Goal: Information Seeking & Learning: Compare options

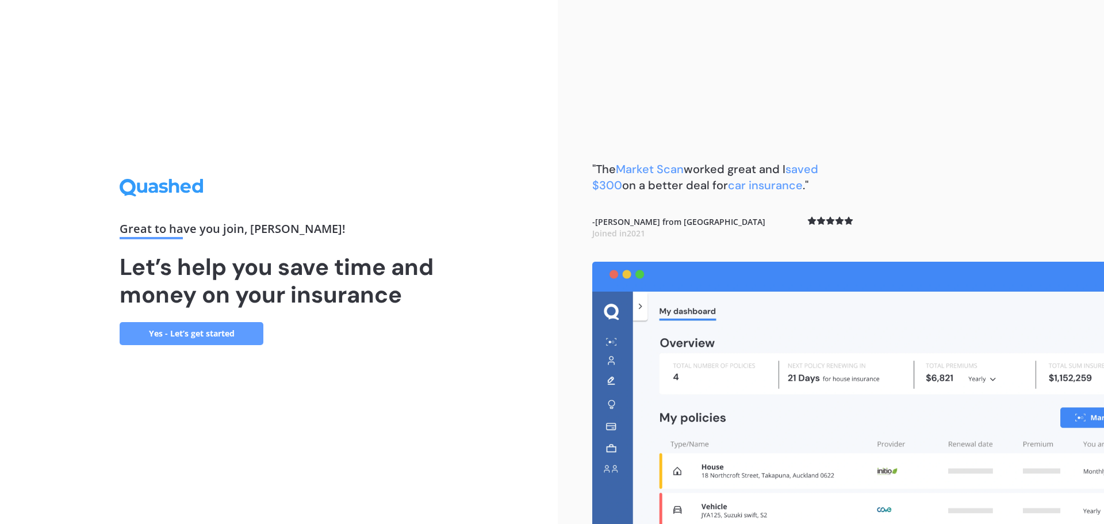
click at [223, 337] on link "Yes - Let’s get started" at bounding box center [192, 333] width 144 height 23
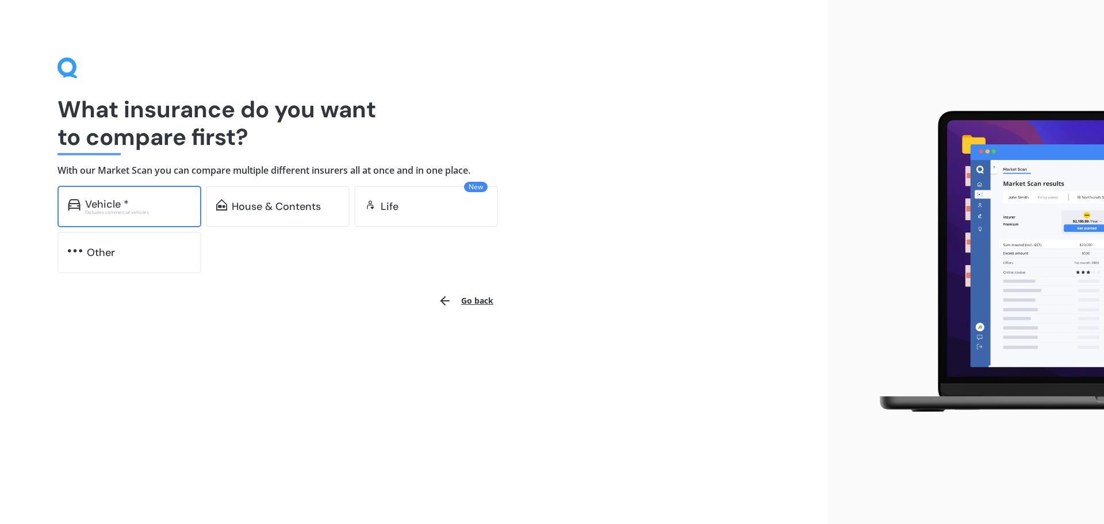
click at [187, 210] on div "Excludes commercial vehicles" at bounding box center [138, 212] width 106 height 5
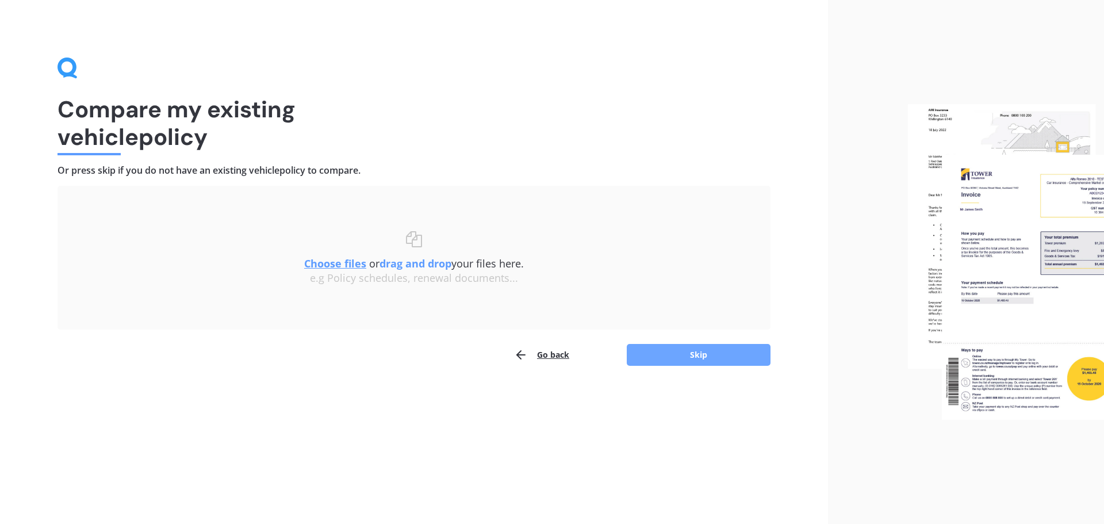
click at [683, 347] on button "Skip" at bounding box center [699, 355] width 144 height 22
